Goal: Find specific page/section: Find specific page/section

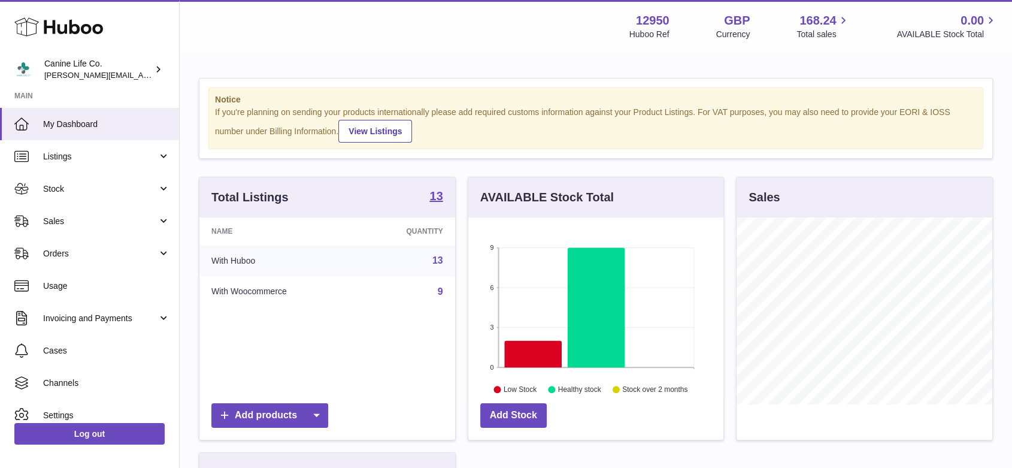
scroll to position [187, 255]
click at [71, 226] on span "Sales" at bounding box center [100, 221] width 114 height 11
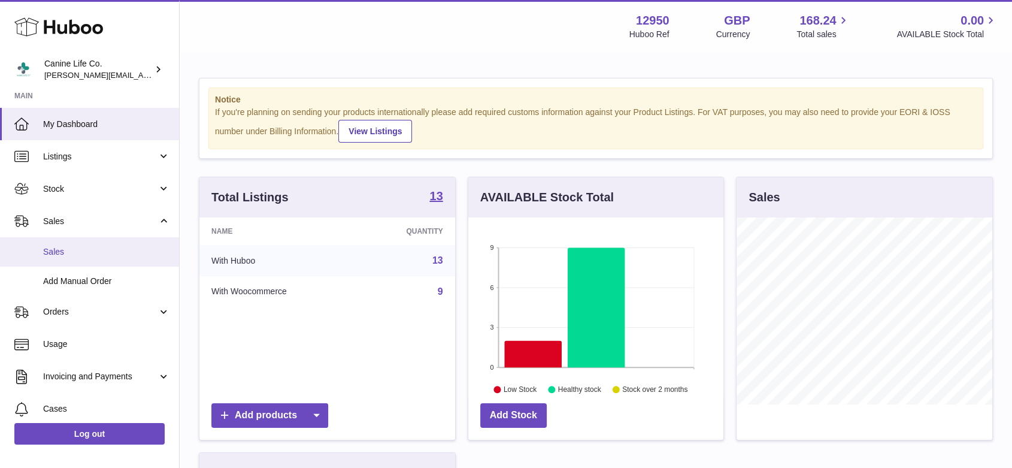
click at [76, 253] on span "Sales" at bounding box center [106, 251] width 127 height 11
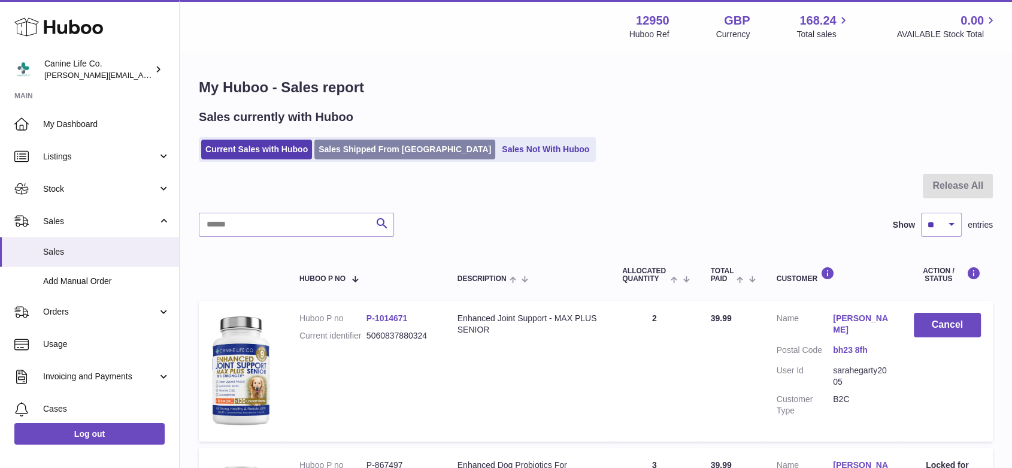
click at [375, 151] on link "Sales Shipped From [GEOGRAPHIC_DATA]" at bounding box center [404, 149] width 181 height 20
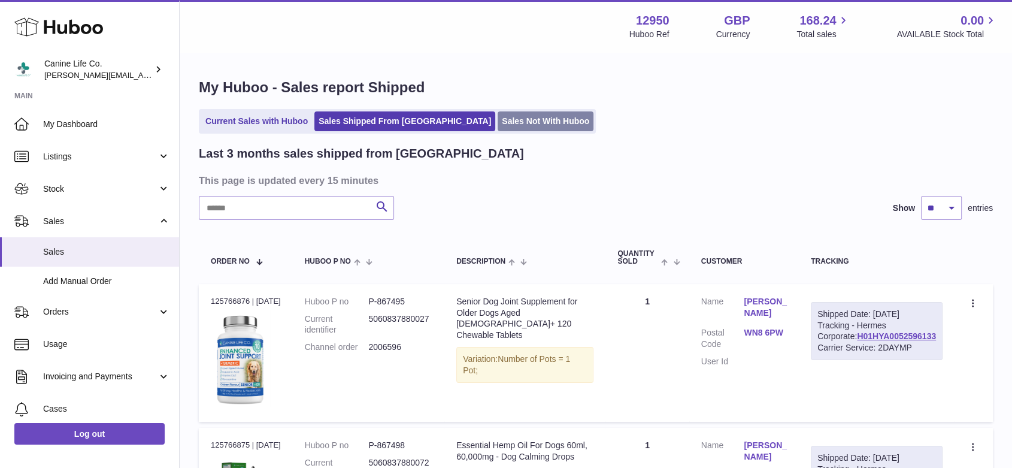
click at [509, 121] on link "Sales Not With Huboo" at bounding box center [546, 121] width 96 height 20
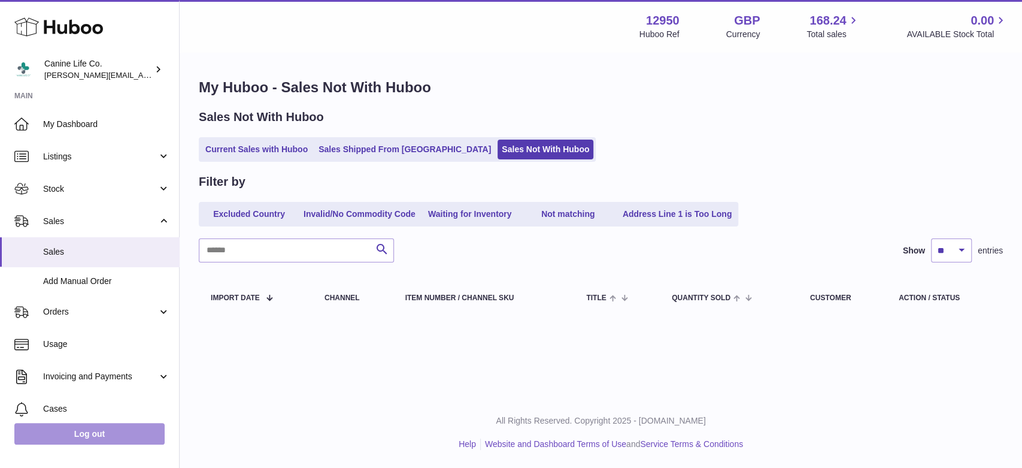
click at [75, 427] on link "Log out" at bounding box center [89, 434] width 150 height 22
